Goal: Information Seeking & Learning: Learn about a topic

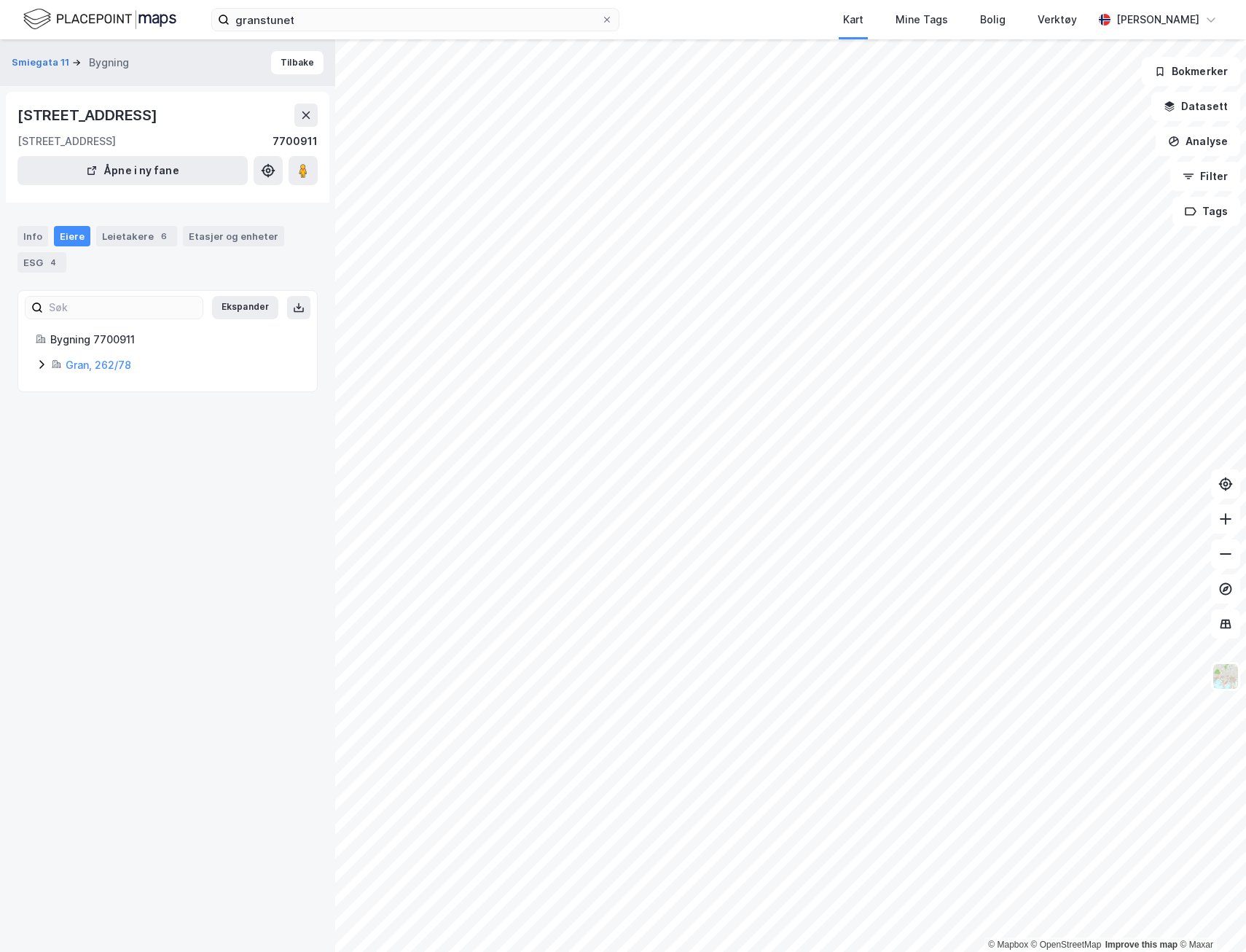
click at [125, 239] on div "Leietakere 6" at bounding box center [137, 236] width 81 height 21
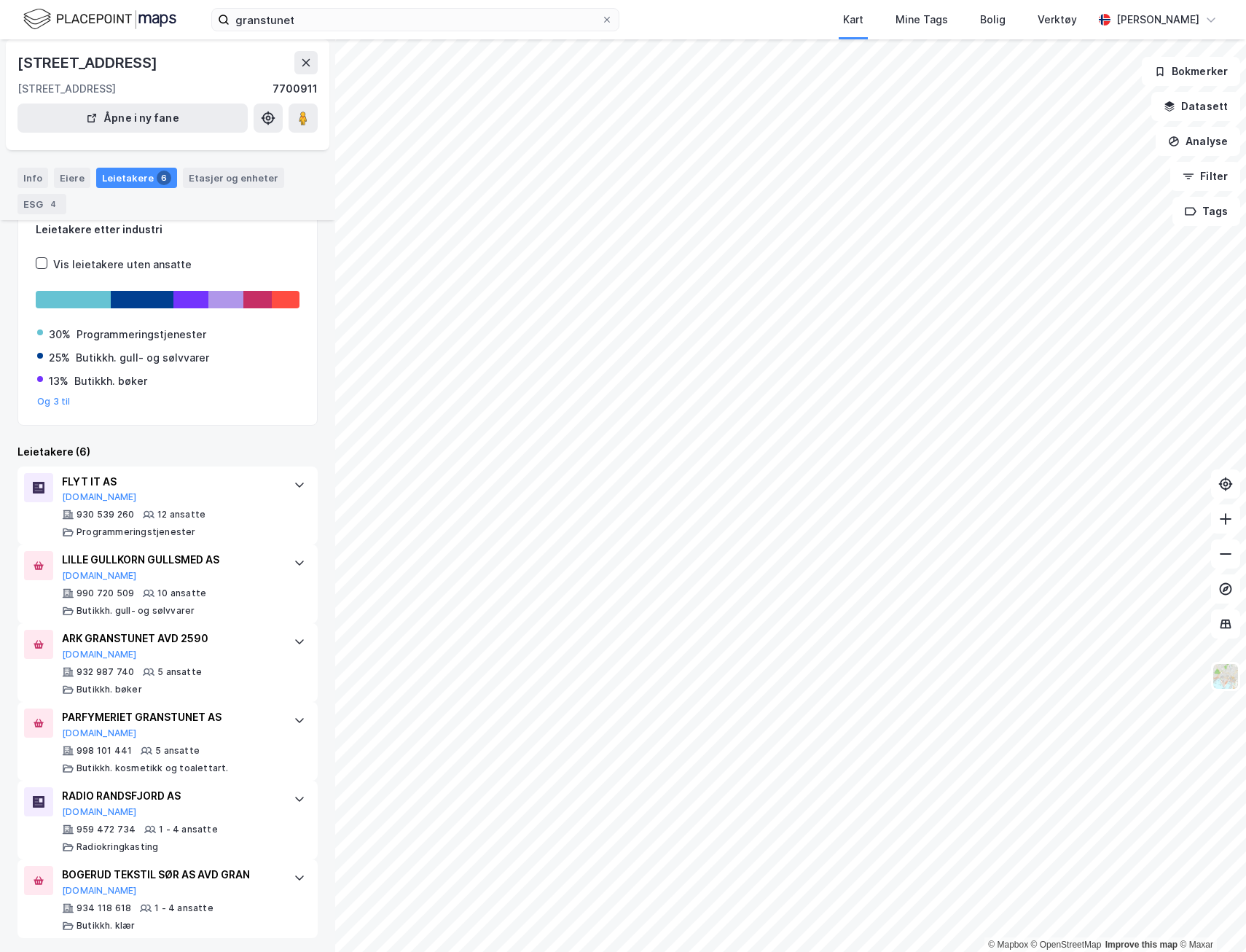
scroll to position [92, 0]
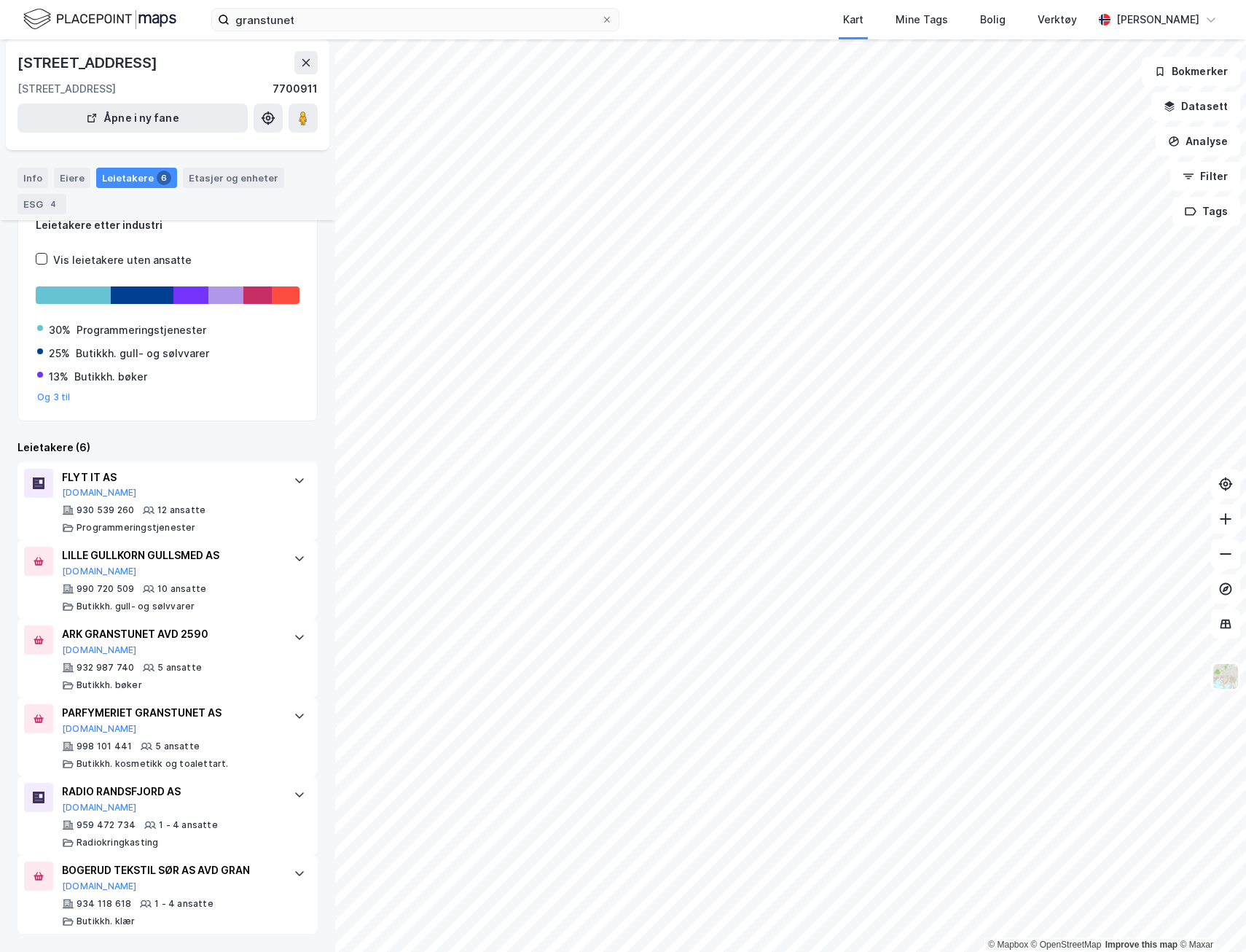
click at [305, 62] on icon at bounding box center [306, 62] width 8 height 7
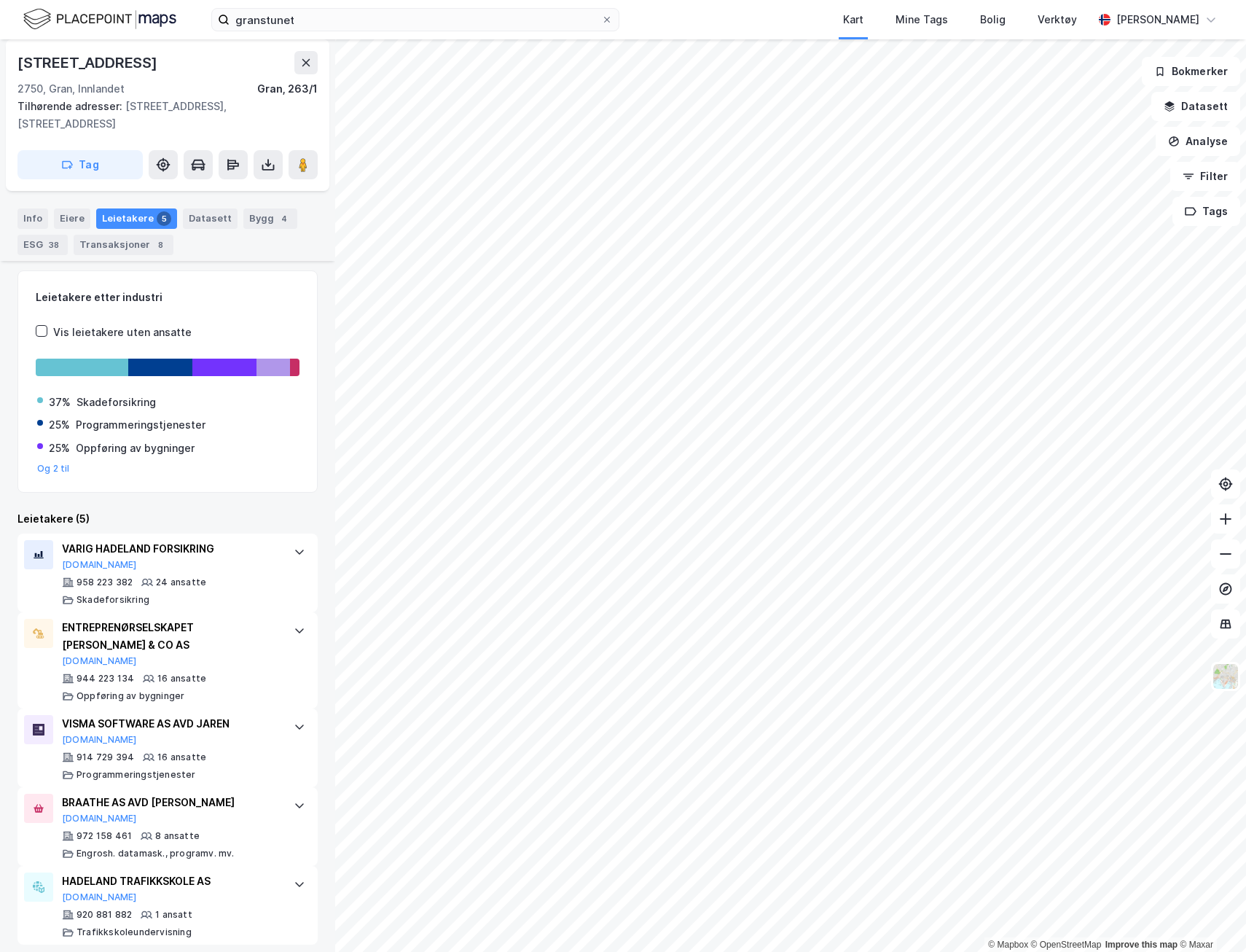
scroll to position [107, 0]
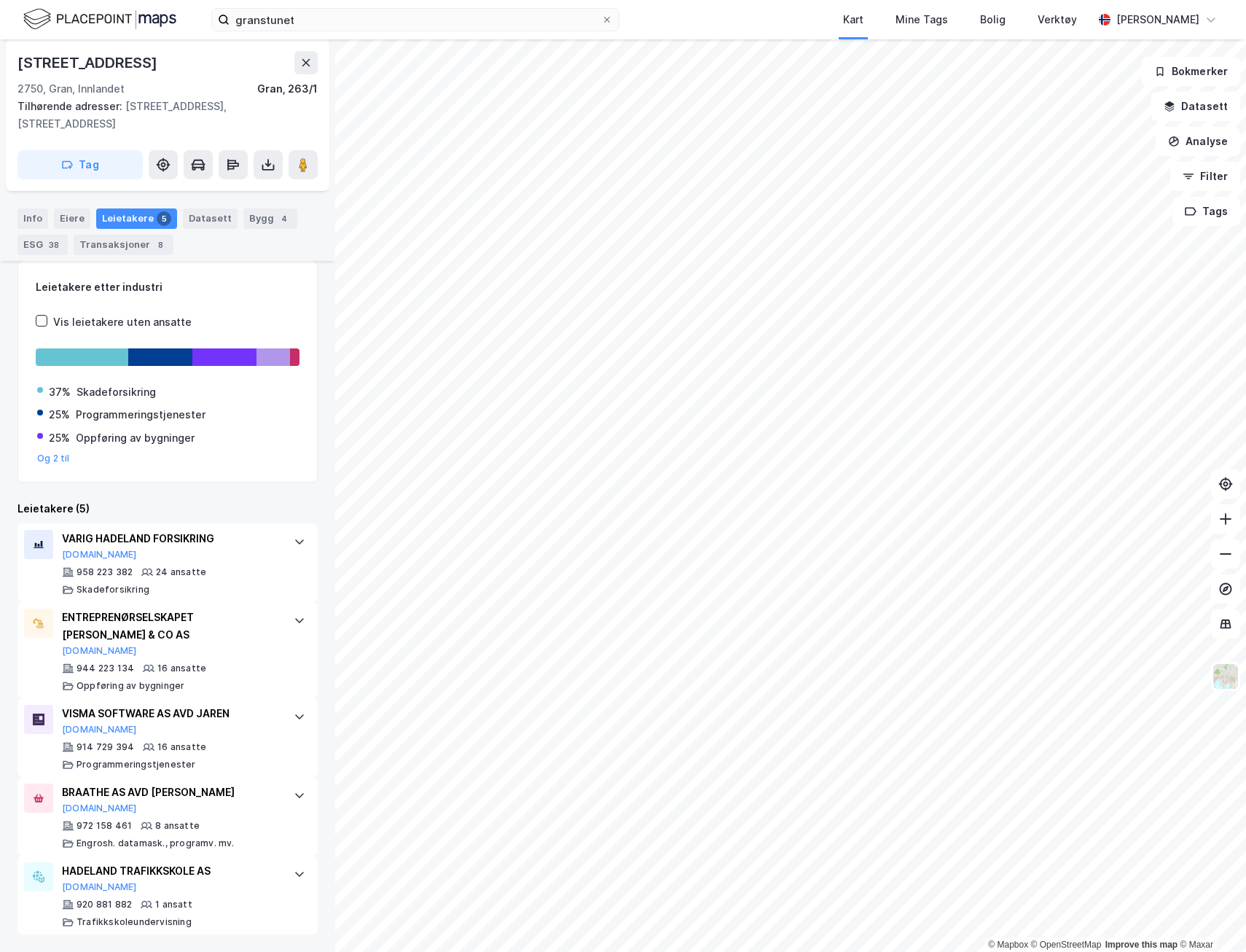
click at [70, 222] on div "Eiere" at bounding box center [72, 218] width 36 height 21
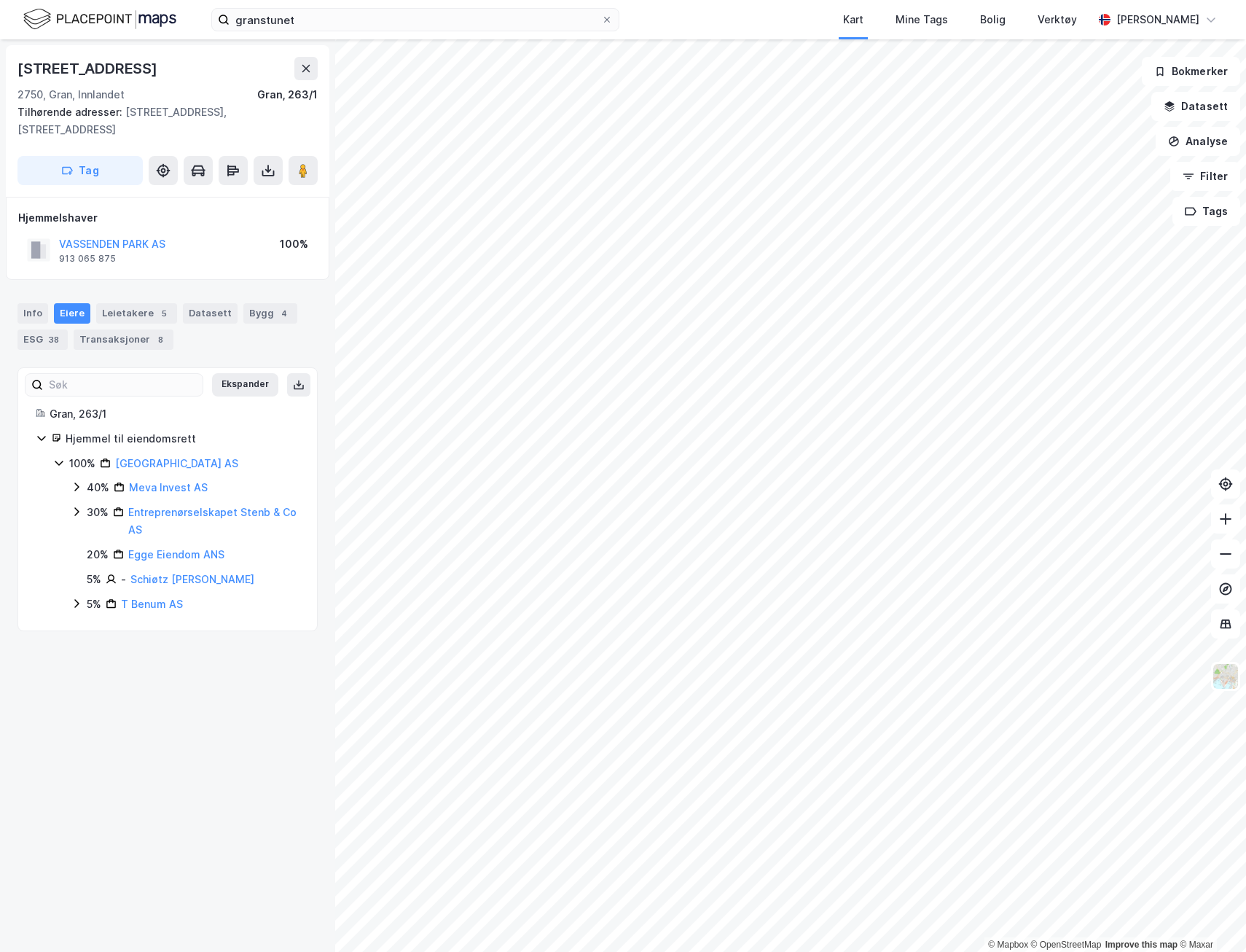
click at [0, 0] on button "VASSENDEN PARK AS" at bounding box center [0, 0] width 0 height 0
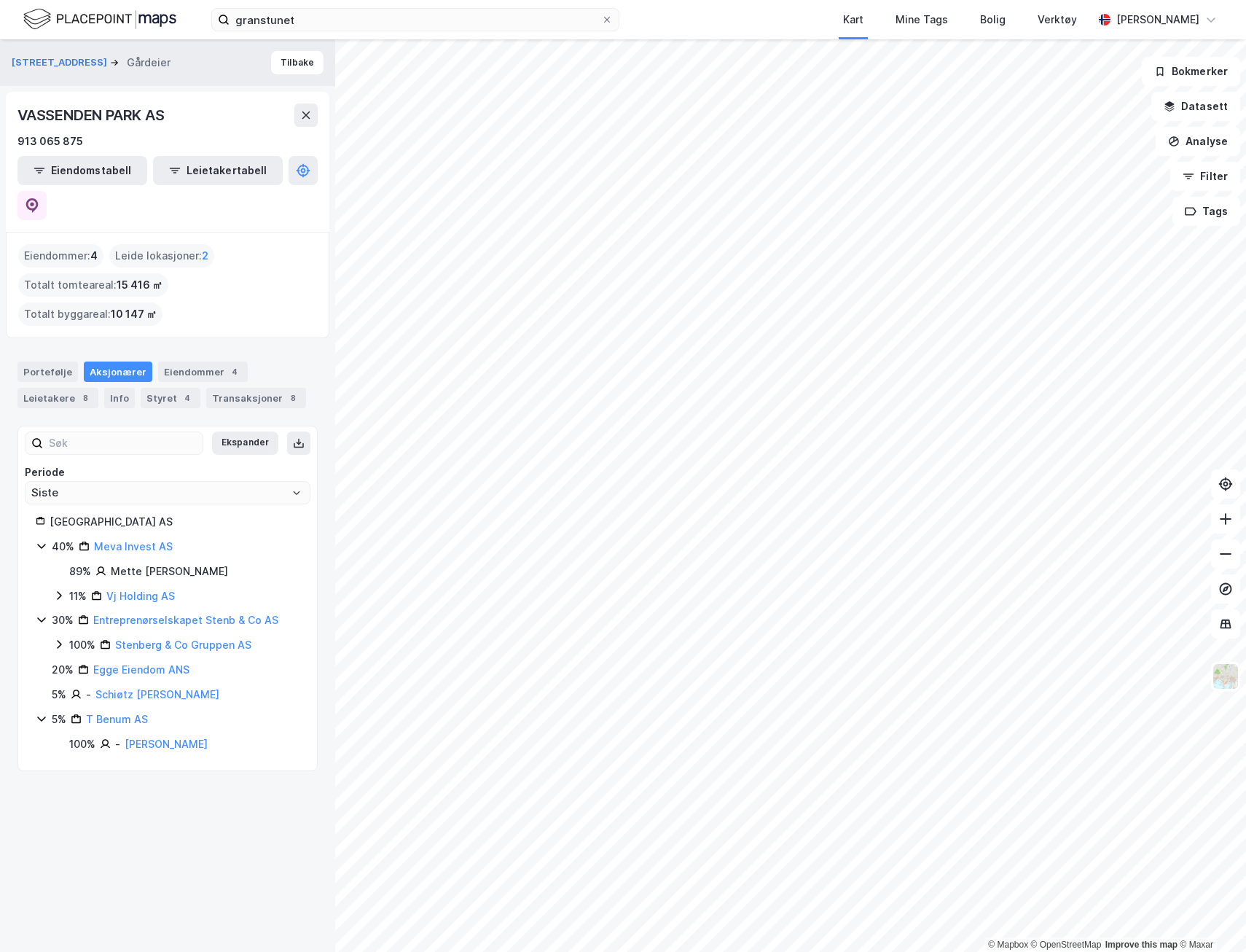
click at [165, 388] on div "Styret 4" at bounding box center [171, 398] width 60 height 21
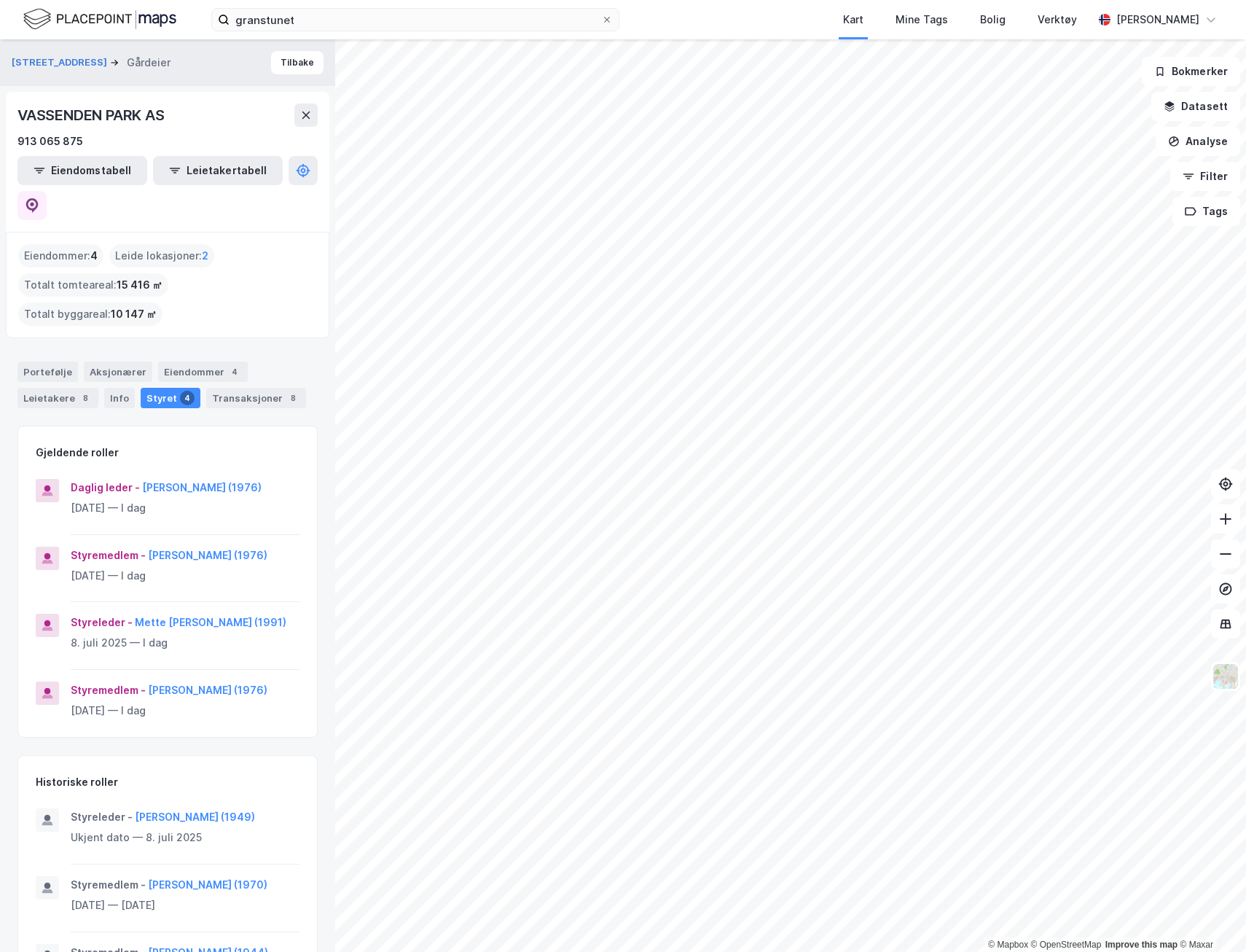
click at [0, 0] on button "Mette [PERSON_NAME] (1991)" at bounding box center [0, 0] width 0 height 0
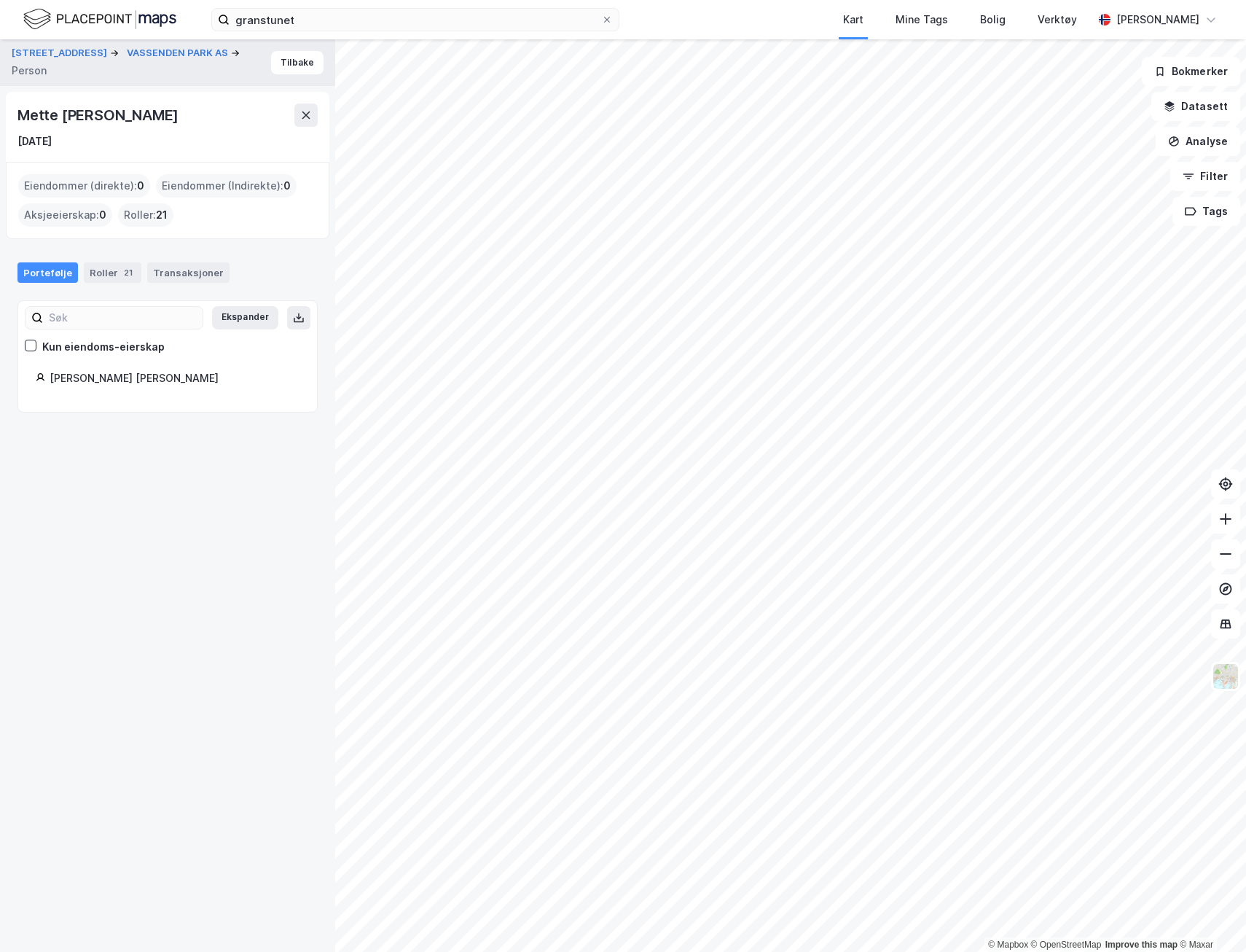
click at [32, 342] on icon at bounding box center [30, 345] width 10 height 10
click at [105, 275] on div "Roller 21" at bounding box center [113, 273] width 58 height 21
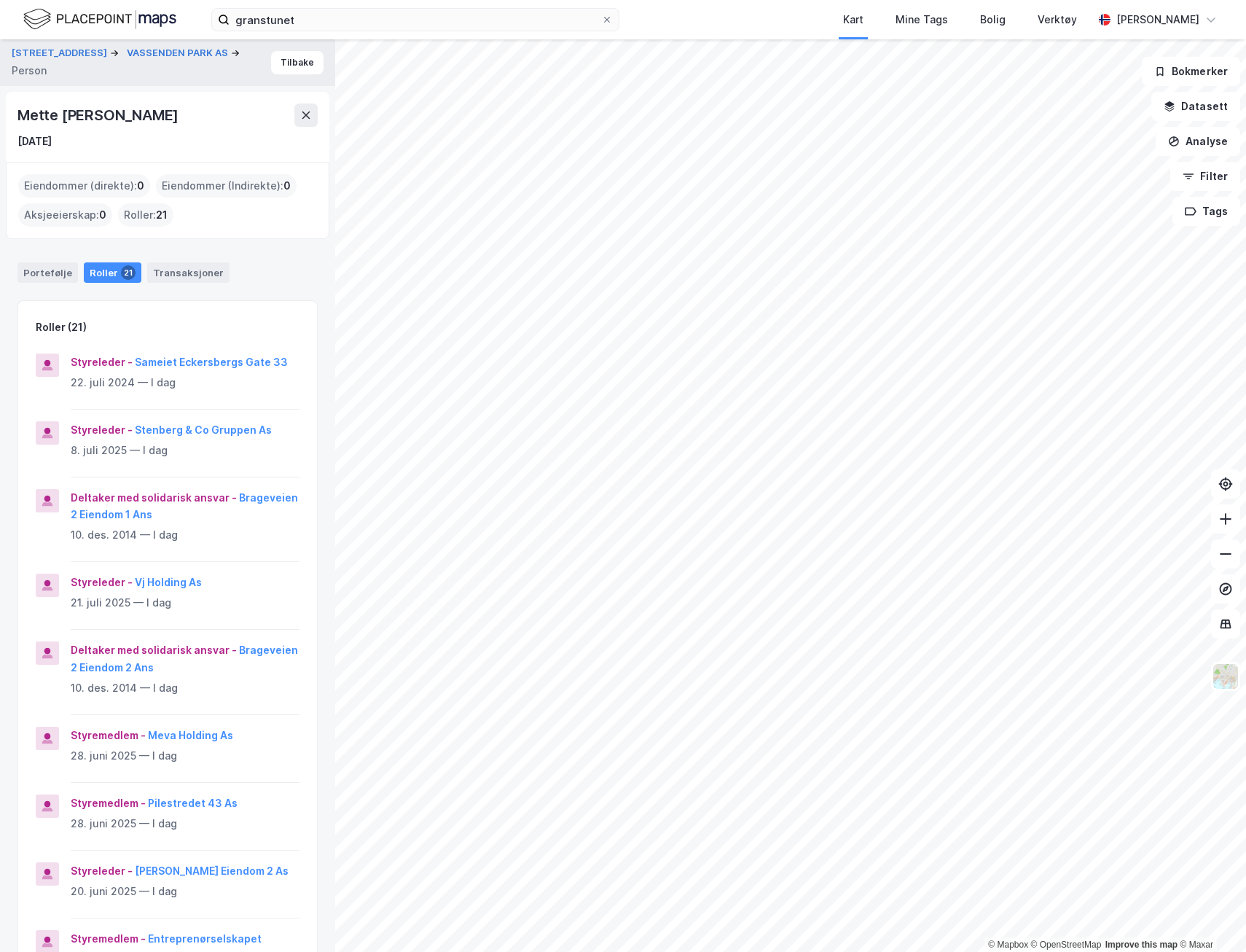
scroll to position [291, 0]
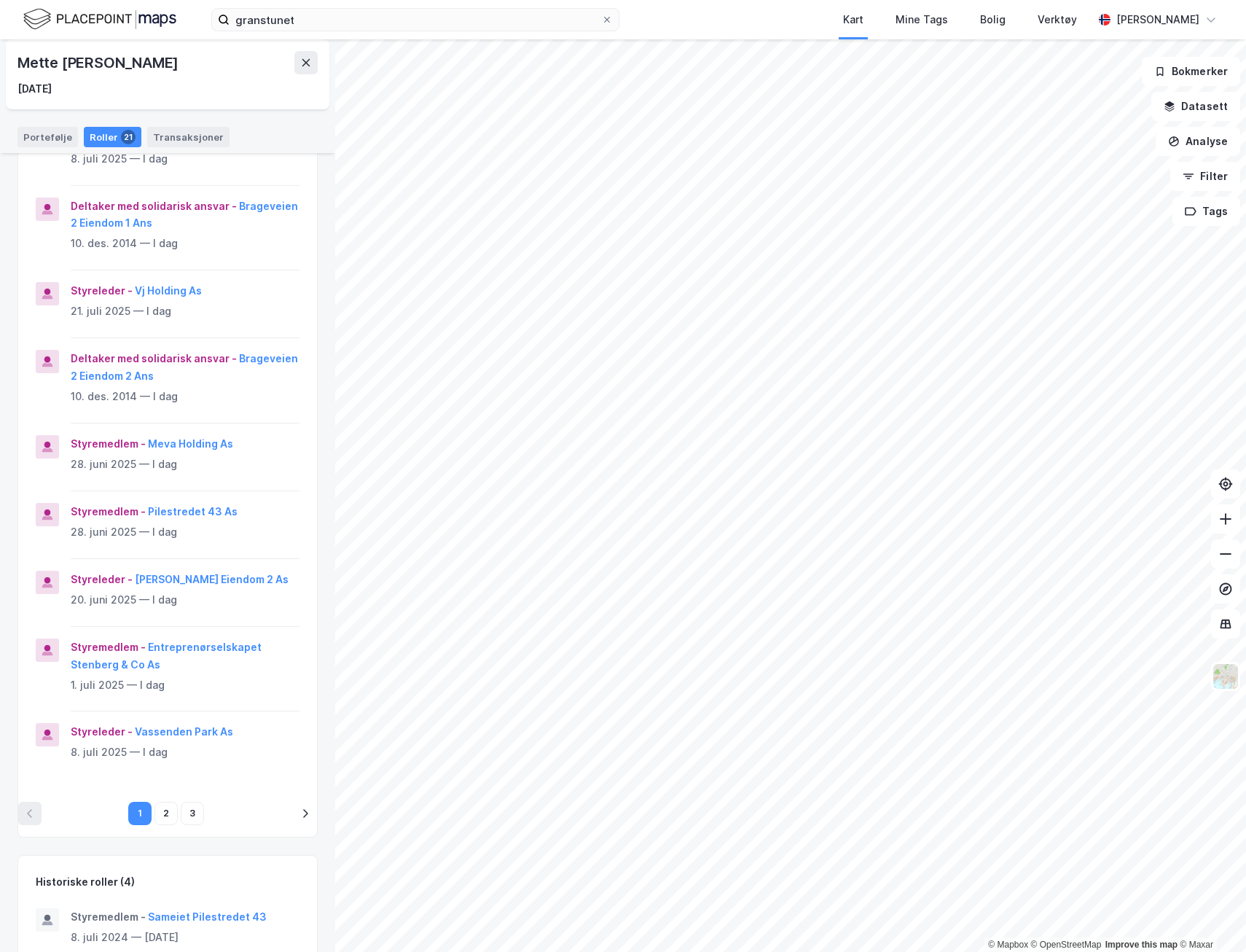
click at [160, 812] on button "2" at bounding box center [166, 814] width 23 height 23
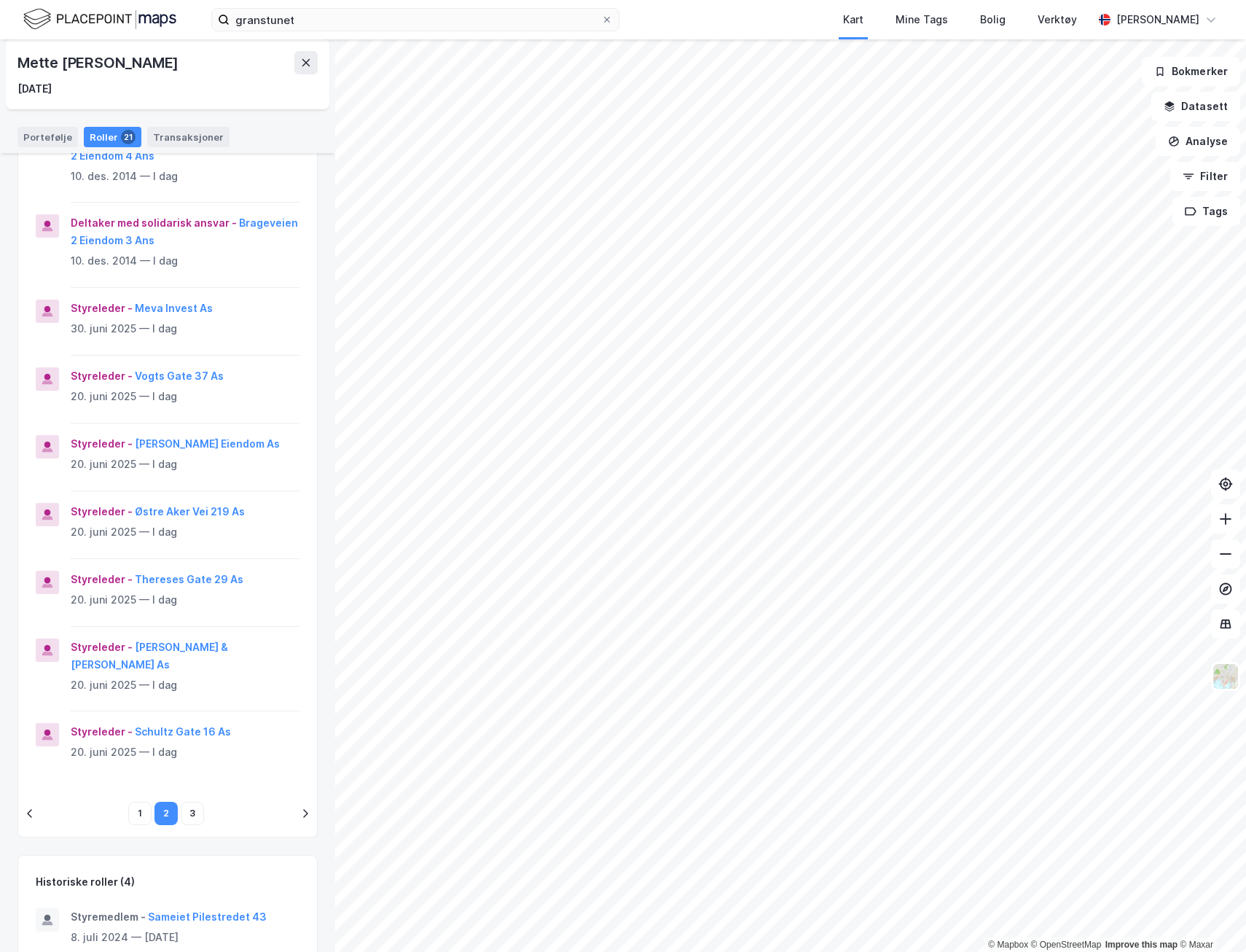
click at [185, 802] on button "3" at bounding box center [192, 814] width 23 height 23
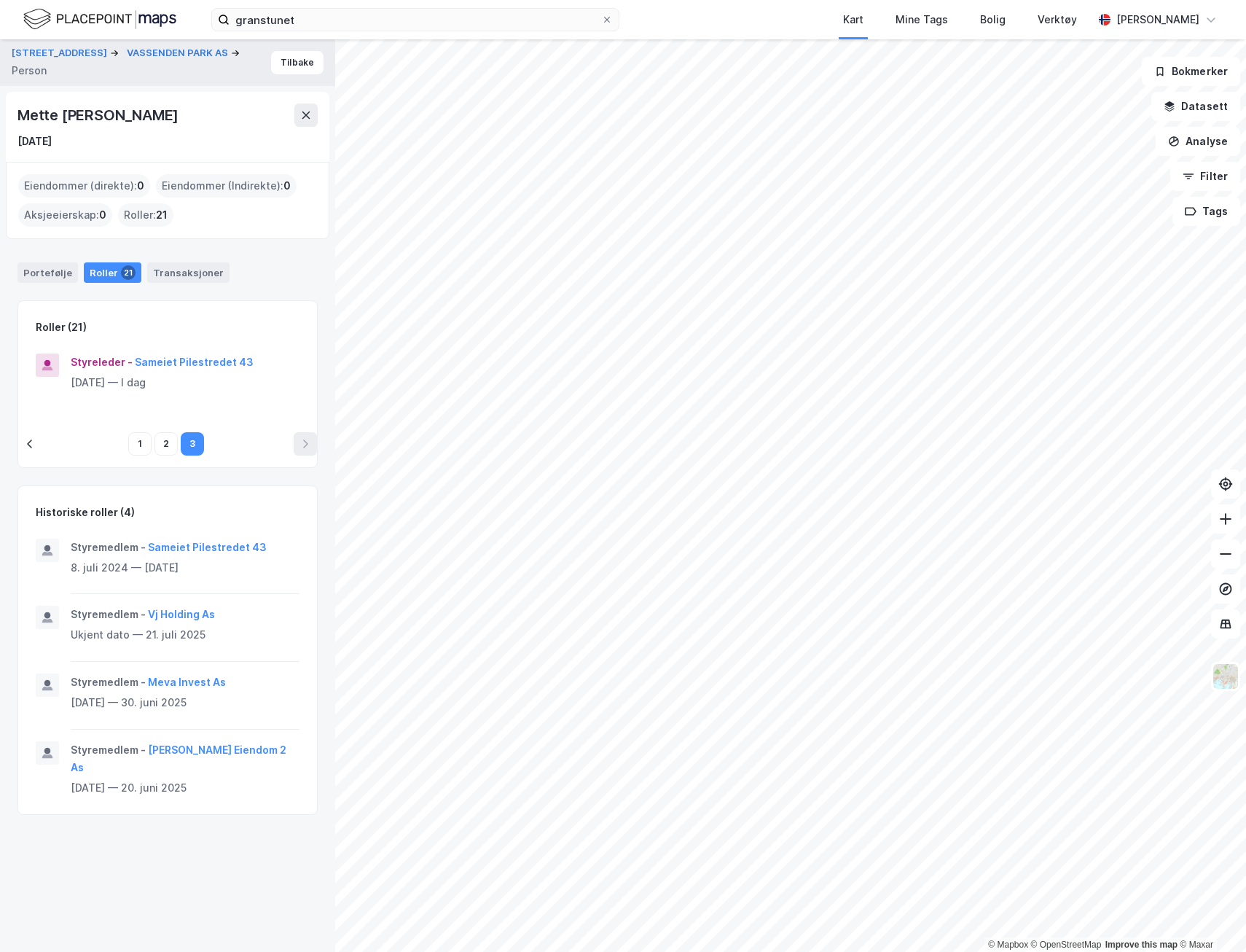
scroll to position [0, 0]
drag, startPoint x: 21, startPoint y: 115, endPoint x: 211, endPoint y: 116, distance: 190.0
click at [181, 116] on div "Mette [PERSON_NAME]" at bounding box center [99, 116] width 164 height 23
drag, startPoint x: 211, startPoint y: 116, endPoint x: 196, endPoint y: 115, distance: 15.0
copy div "Mette [PERSON_NAME]"
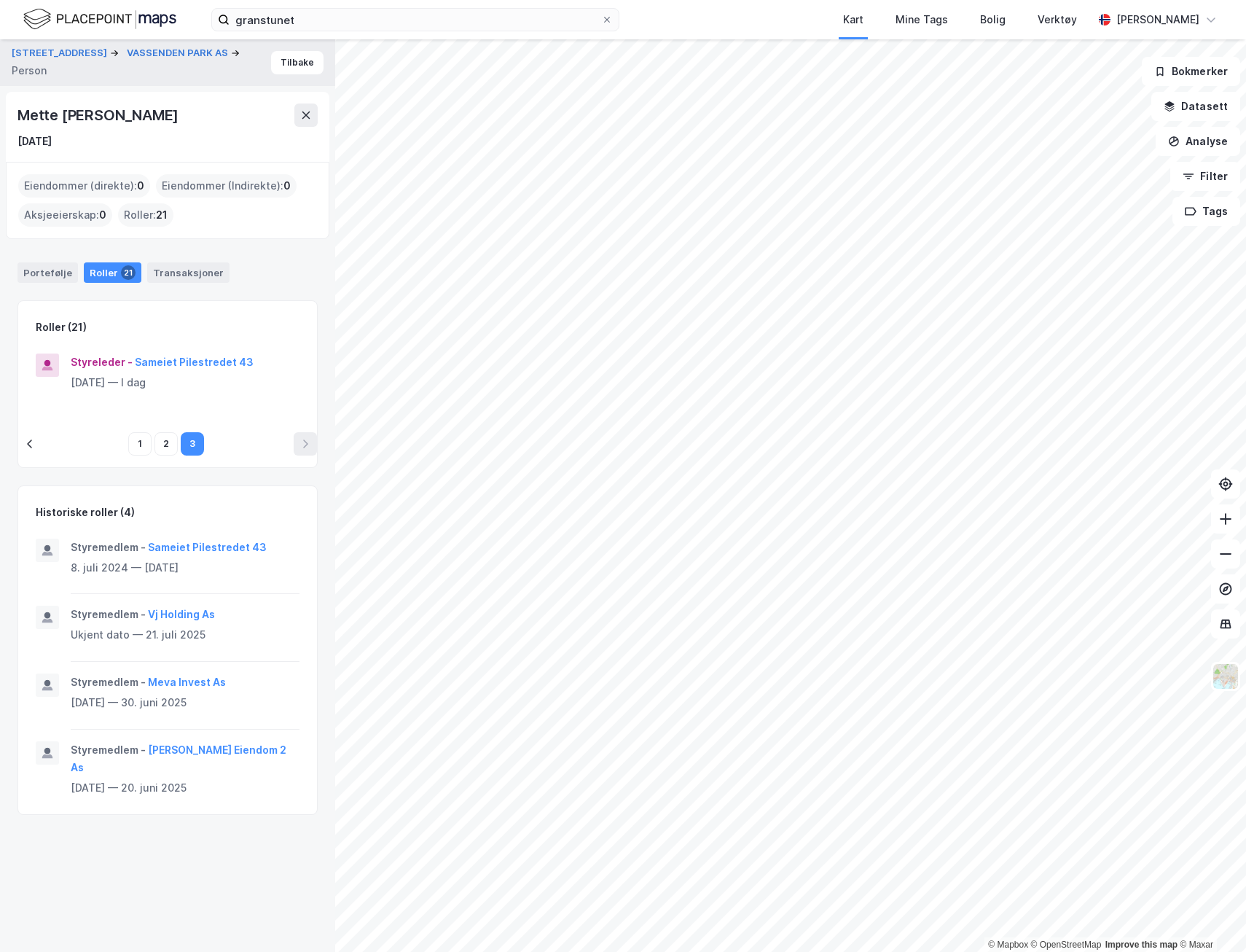
click at [303, 119] on icon at bounding box center [306, 115] width 12 height 12
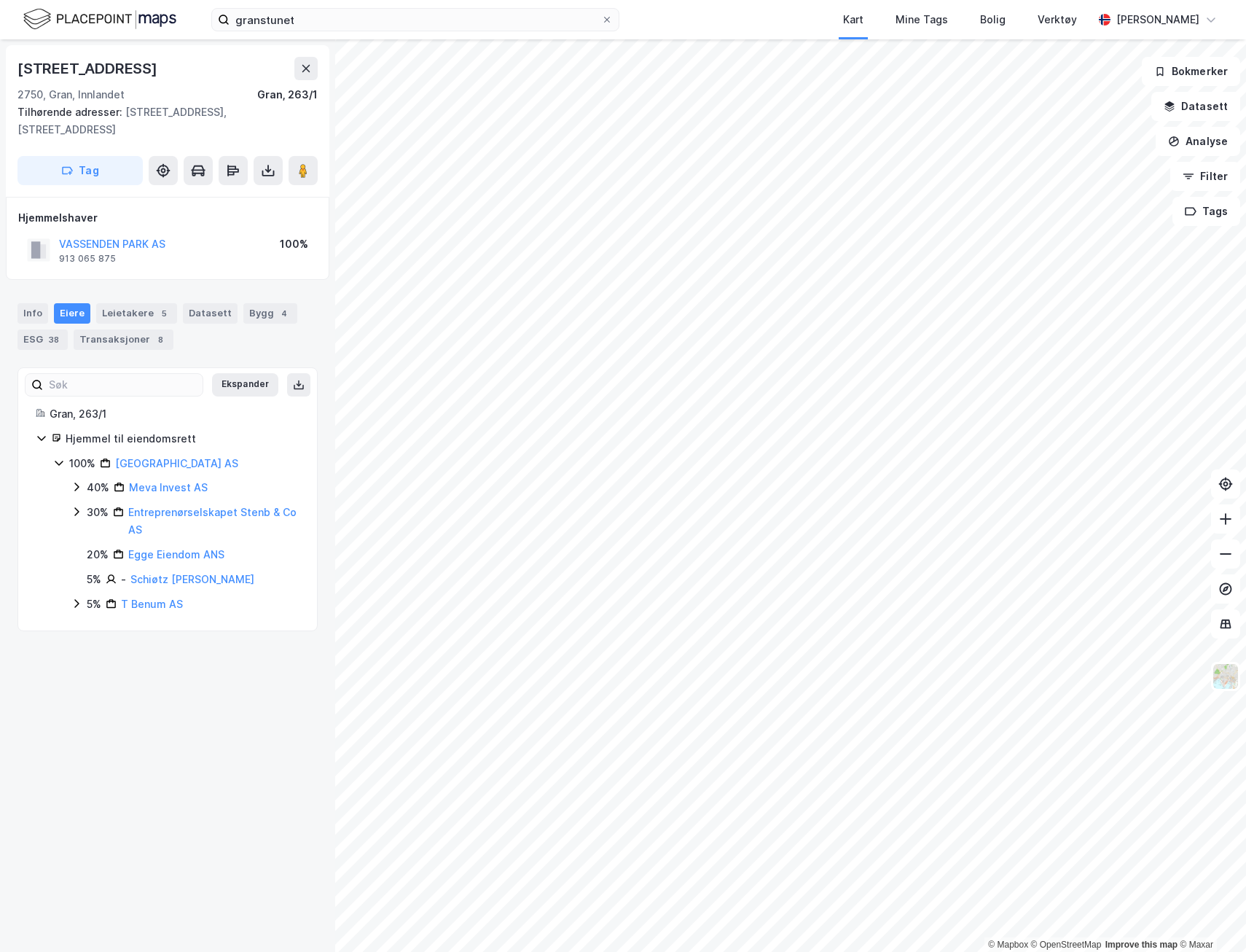
click at [0, 0] on button "VASSENDEN PARK AS" at bounding box center [0, 0] width 0 height 0
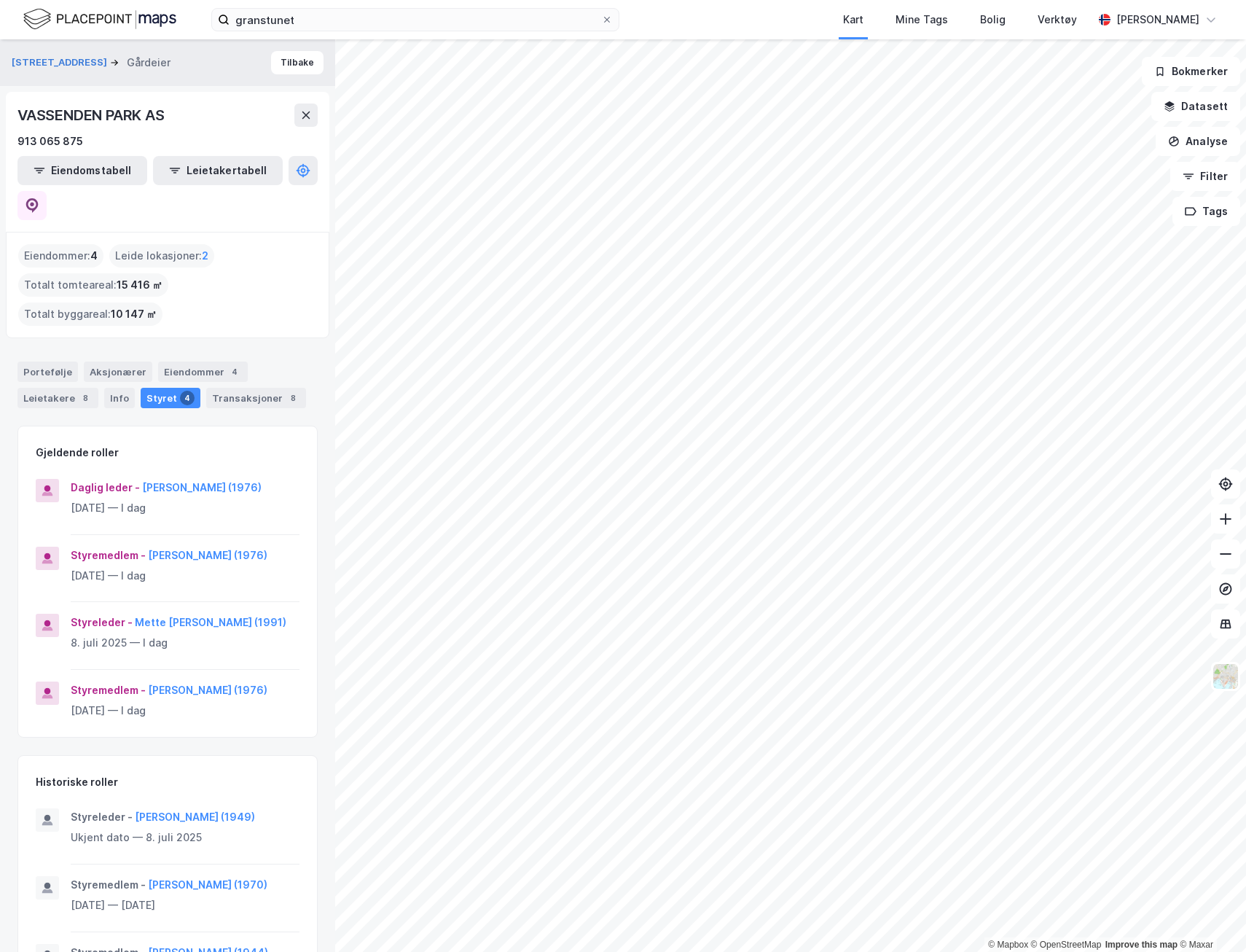
click at [286, 391] on div "8" at bounding box center [293, 398] width 14 height 14
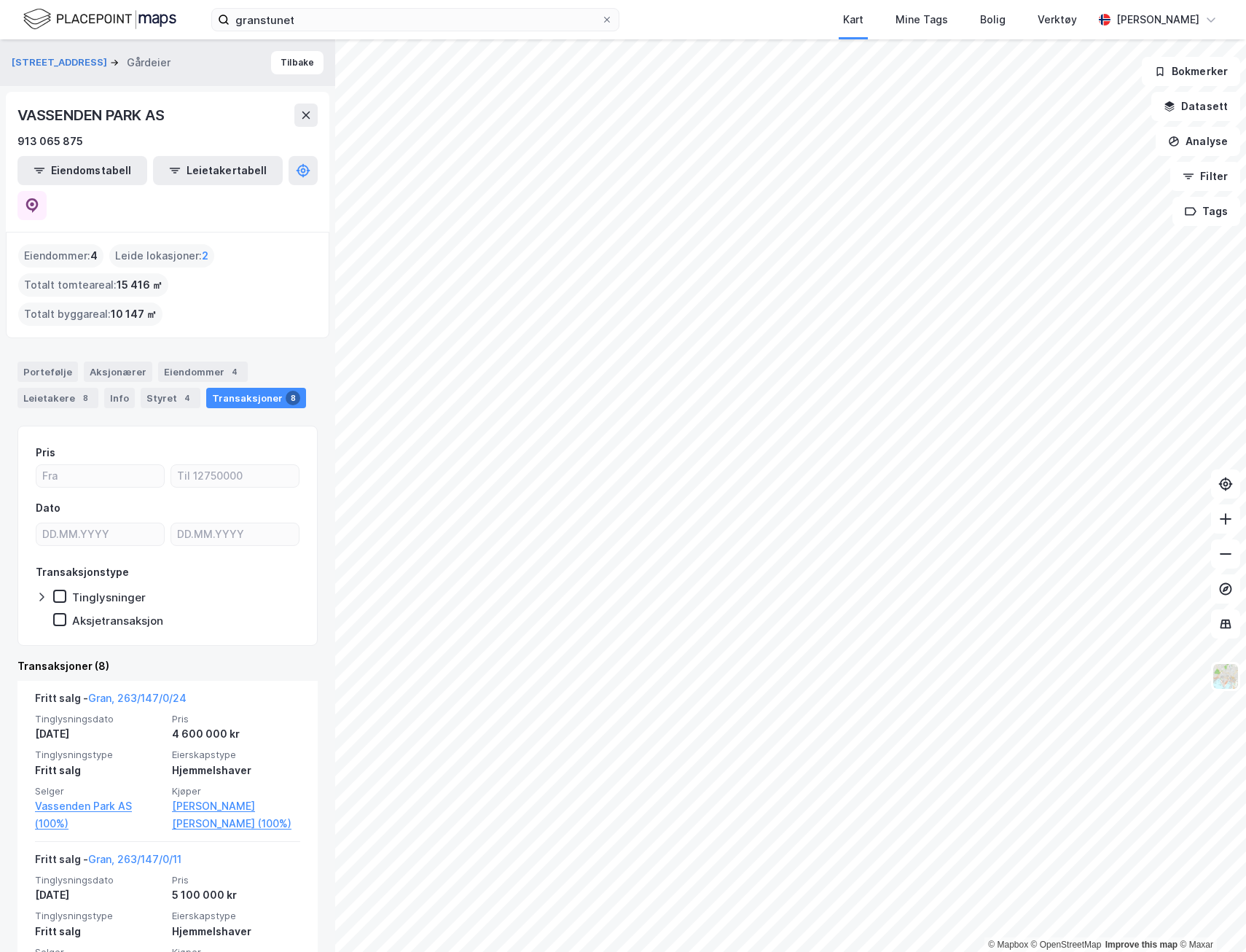
click at [90, 362] on div "Aksjonærer" at bounding box center [118, 372] width 69 height 21
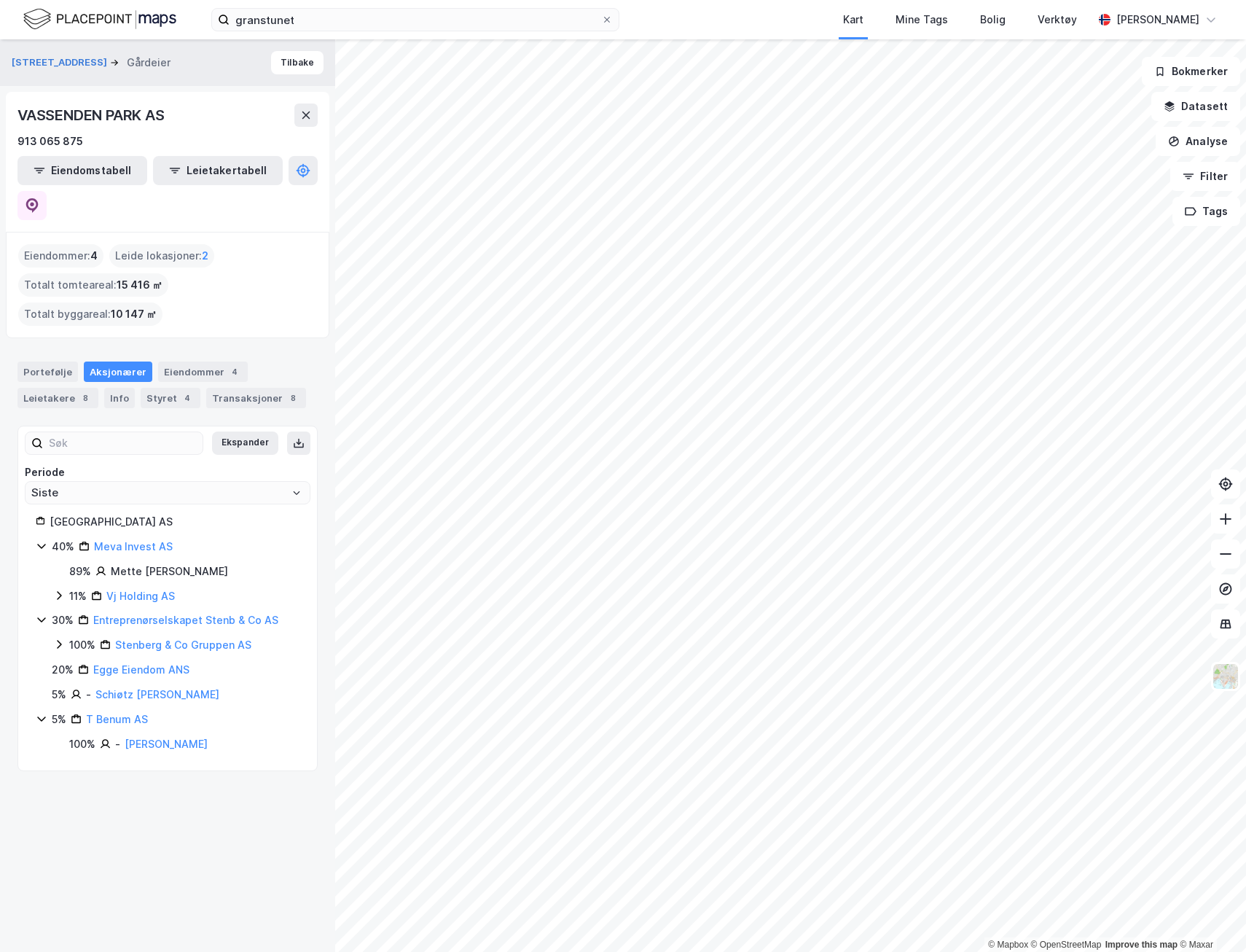
click at [134, 689] on link "Schiøtz [PERSON_NAME]" at bounding box center [157, 695] width 124 height 13
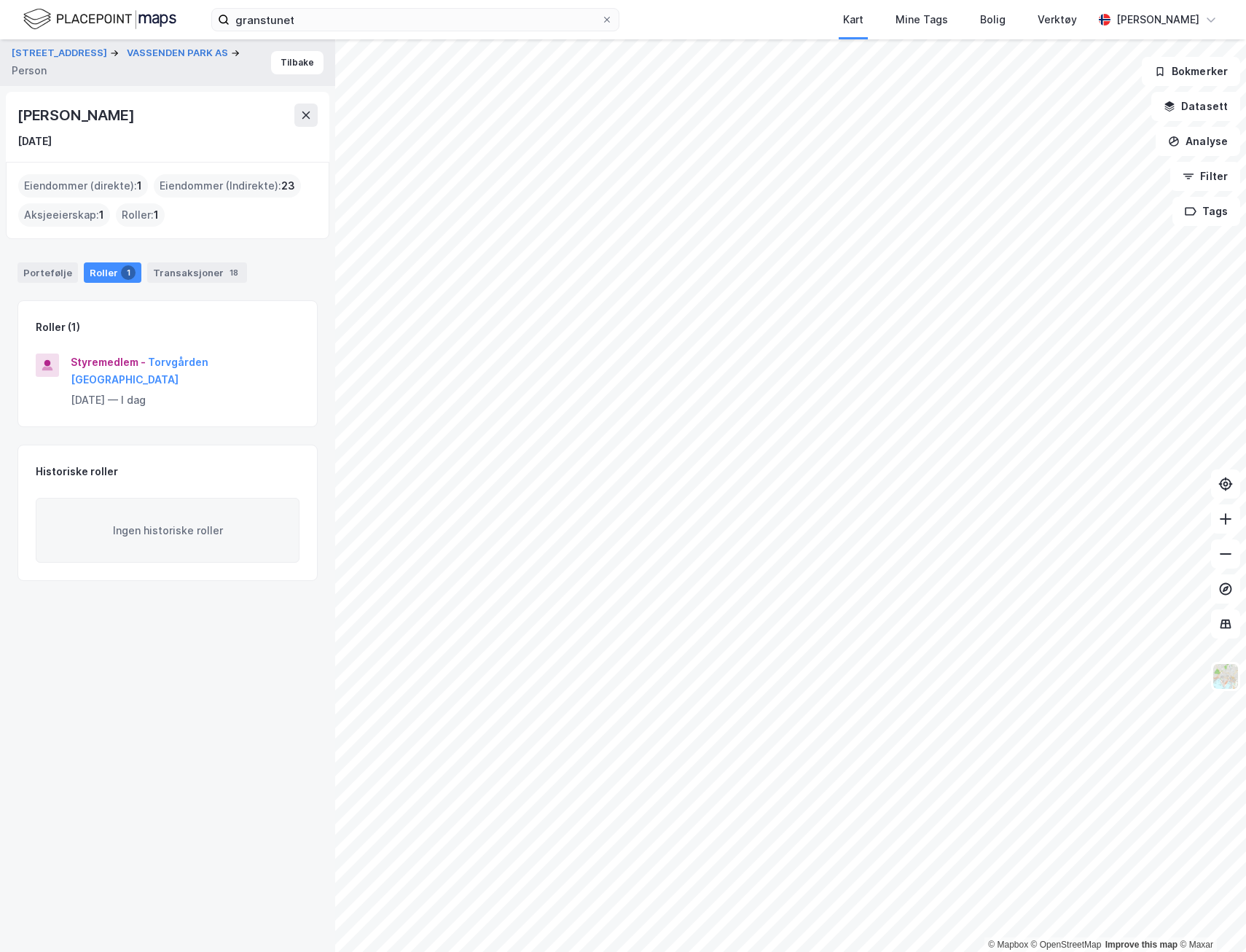
click at [183, 275] on div "Transaksjoner 18" at bounding box center [197, 273] width 100 height 21
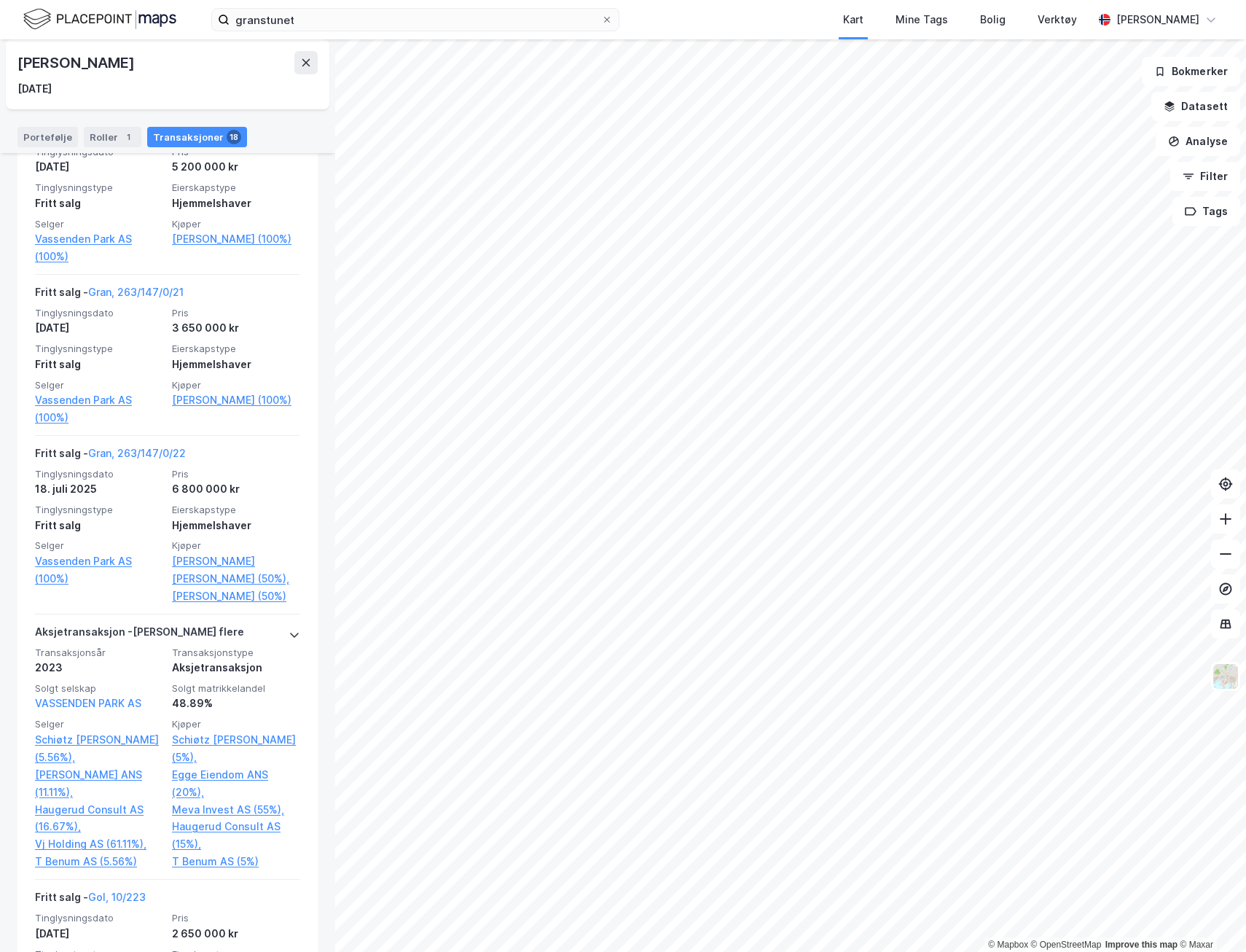
scroll to position [1094, 0]
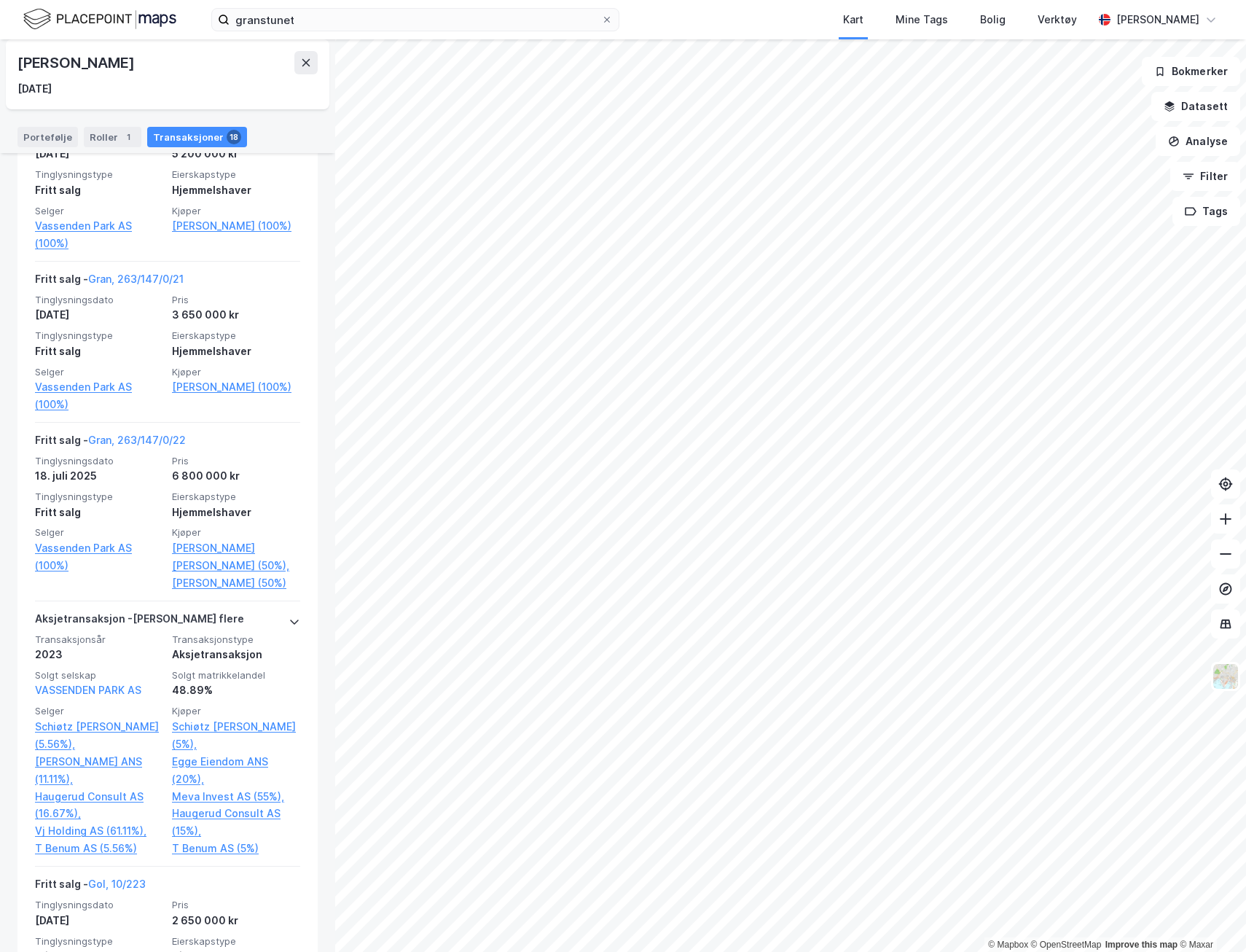
click at [302, 62] on icon at bounding box center [306, 62] width 12 height 12
